Goal: Task Accomplishment & Management: Use online tool/utility

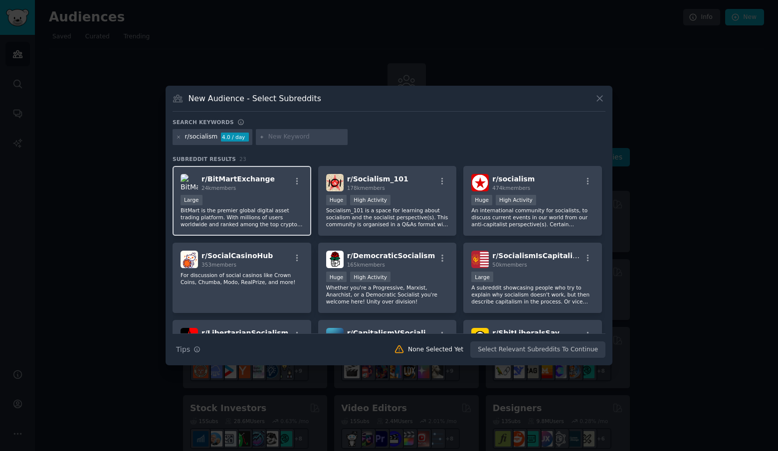
click at [254, 199] on div "Large" at bounding box center [242, 201] width 123 height 12
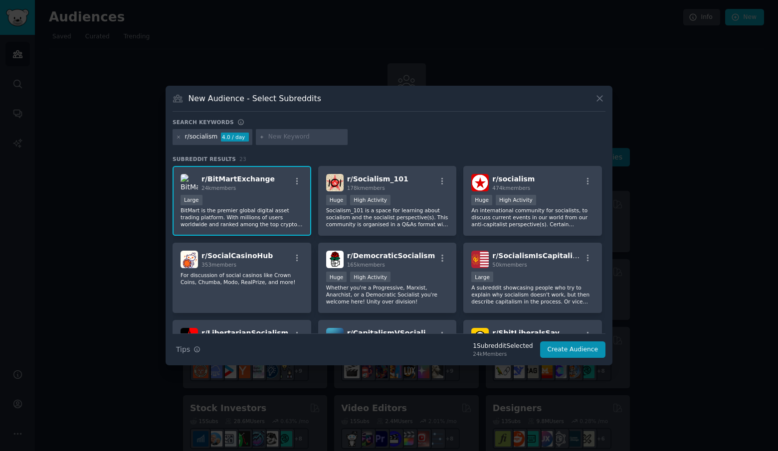
click at [227, 181] on span "r/ BitMartExchange" at bounding box center [237, 179] width 73 height 8
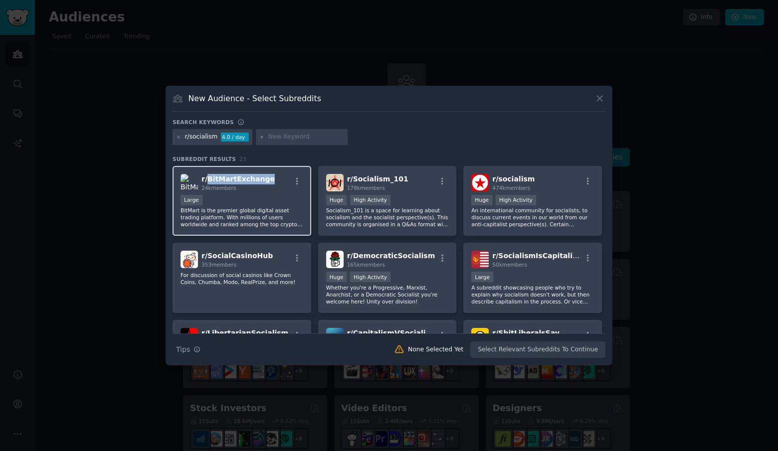
click at [227, 181] on span "r/ BitMartExchange" at bounding box center [237, 179] width 73 height 8
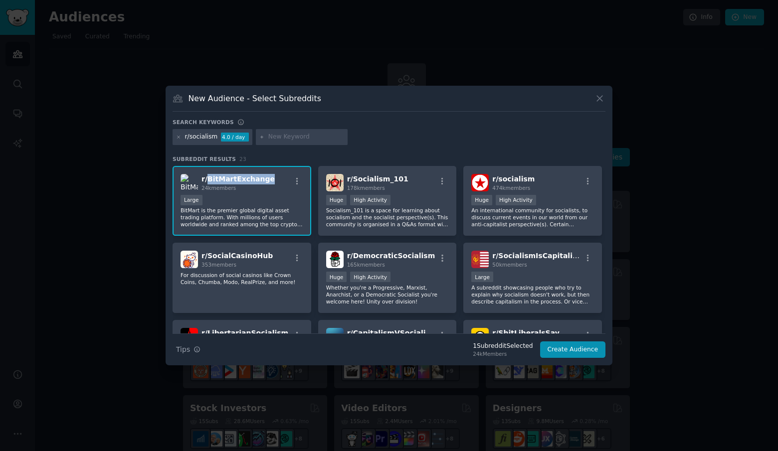
click at [231, 178] on span "r/ BitMartExchange" at bounding box center [237, 179] width 73 height 8
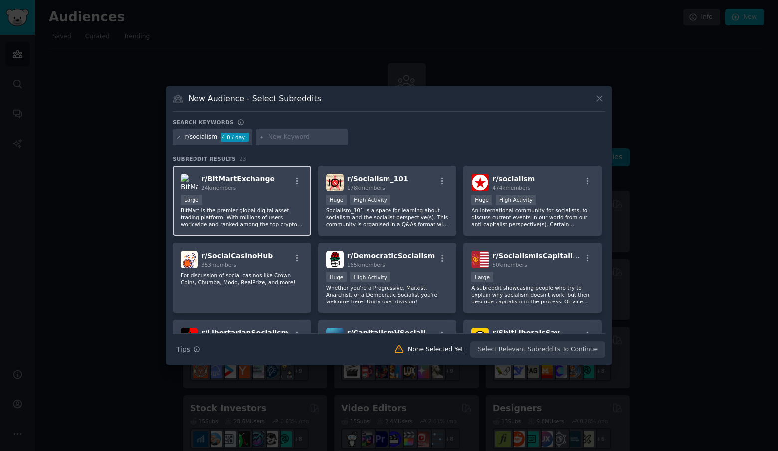
click at [218, 210] on p "BitMart is the premier global digital asset trading platform. With millions of …" at bounding box center [242, 217] width 123 height 21
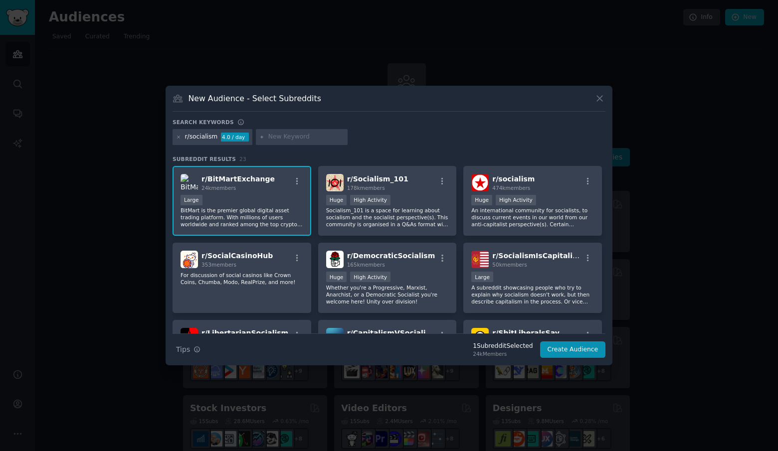
click at [184, 175] on img at bounding box center [189, 182] width 17 height 17
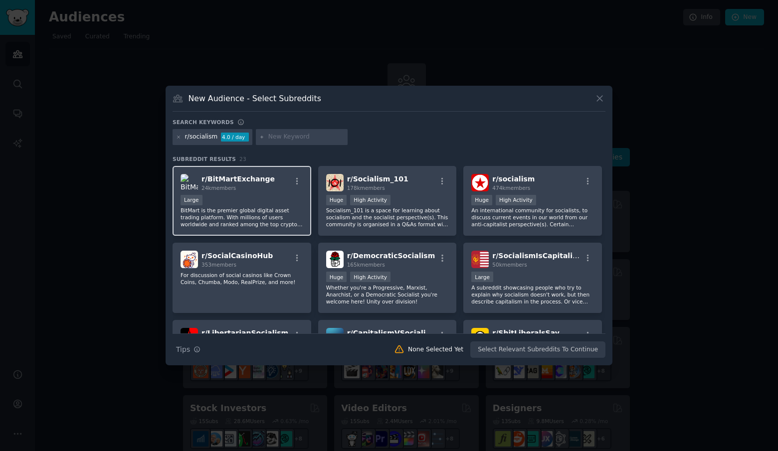
click at [219, 180] on span "r/ BitMartExchange" at bounding box center [237, 179] width 73 height 8
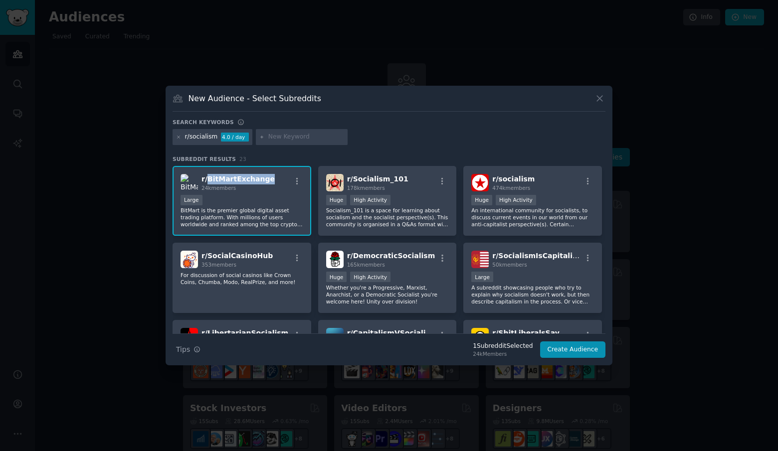
click at [219, 180] on span "r/ BitMartExchange" at bounding box center [237, 179] width 73 height 8
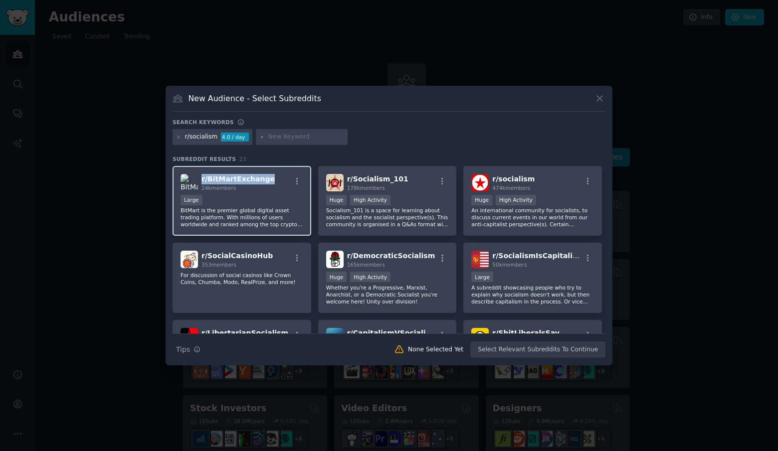
click at [219, 180] on span "r/ BitMartExchange" at bounding box center [237, 179] width 73 height 8
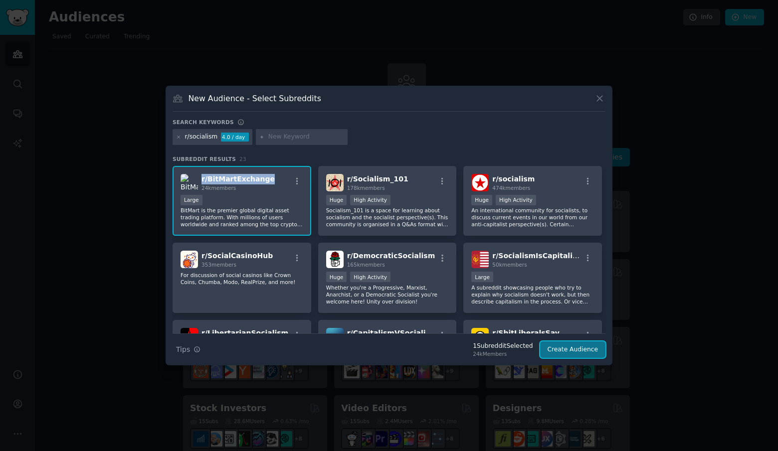
click at [565, 353] on button "Create Audience" at bounding box center [573, 350] width 66 height 17
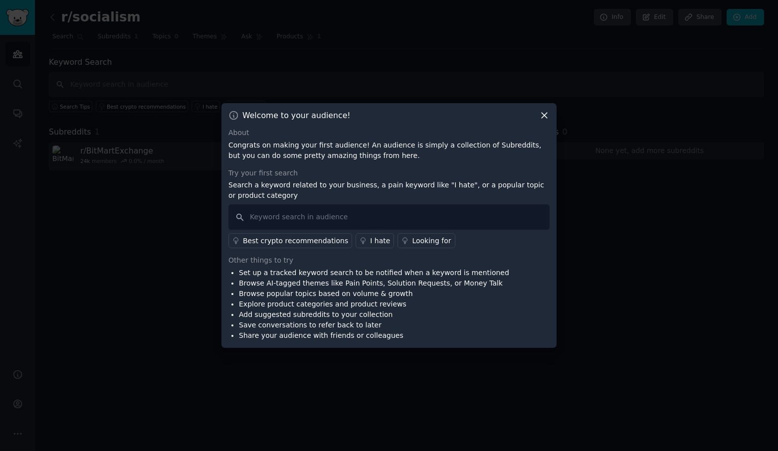
click at [545, 109] on div "Welcome to your audience! About Congrats on making your first audience! An audi…" at bounding box center [388, 225] width 335 height 245
click at [543, 114] on icon at bounding box center [544, 115] width 10 height 10
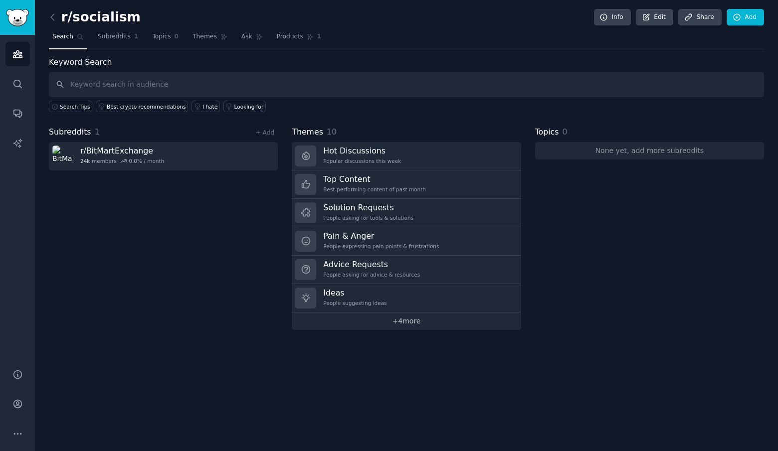
click at [433, 324] on link "+ 4 more" at bounding box center [406, 321] width 229 height 17
